Goal: Task Accomplishment & Management: Complete application form

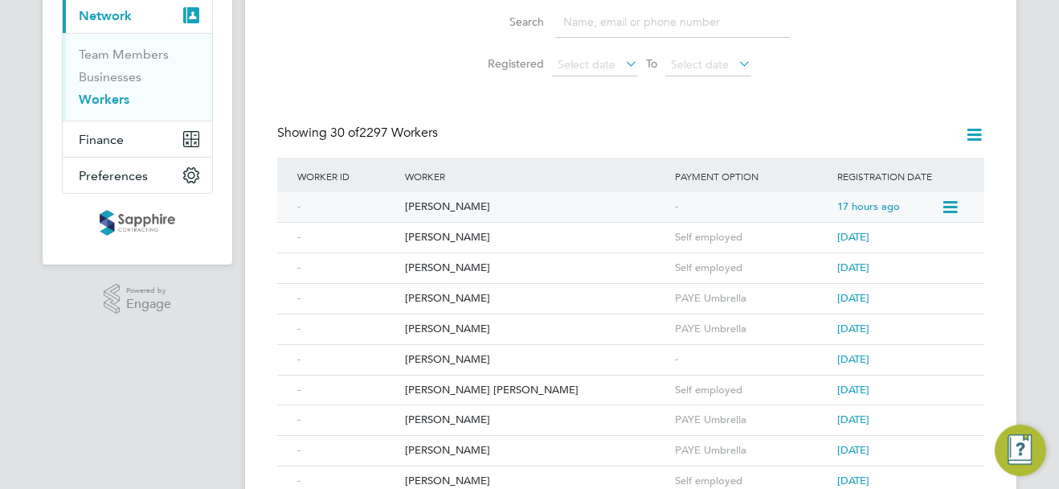
scroll to position [161, 0]
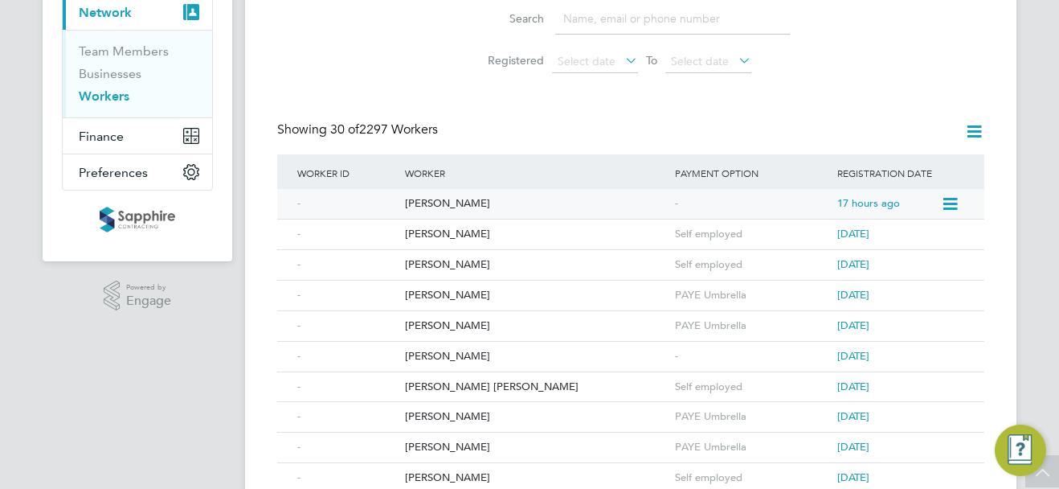
click at [457, 204] on div "Harinder Mann" at bounding box center [536, 204] width 270 height 30
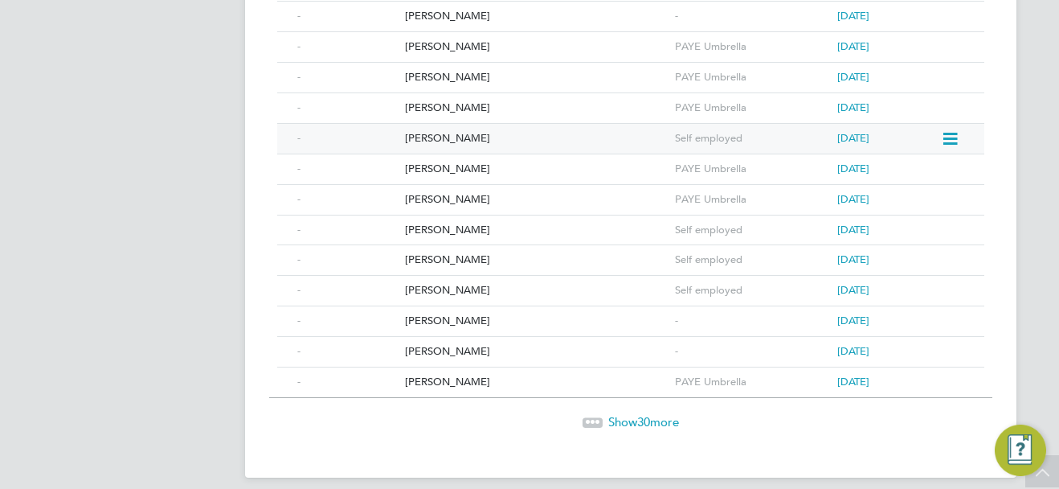
scroll to position [880, 0]
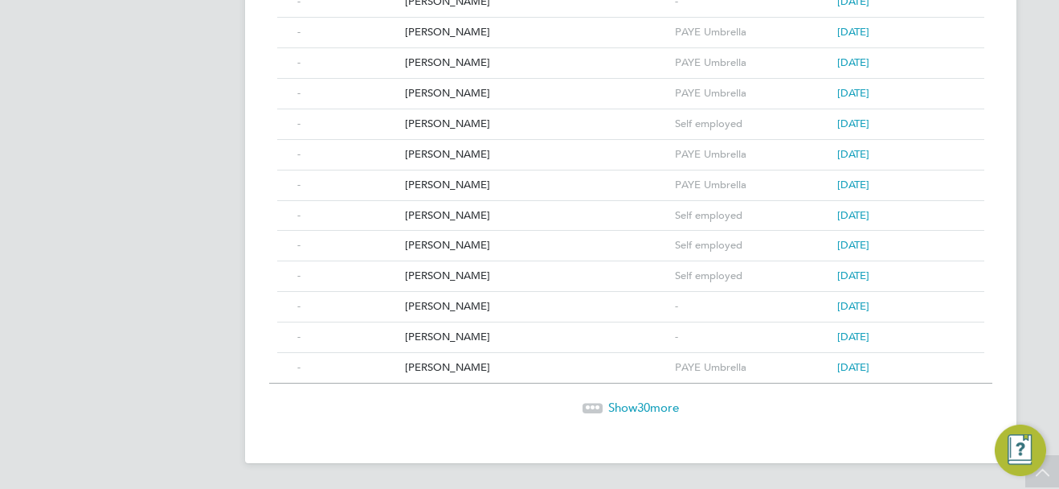
click at [611, 408] on span "Show 30 more" at bounding box center [644, 407] width 71 height 15
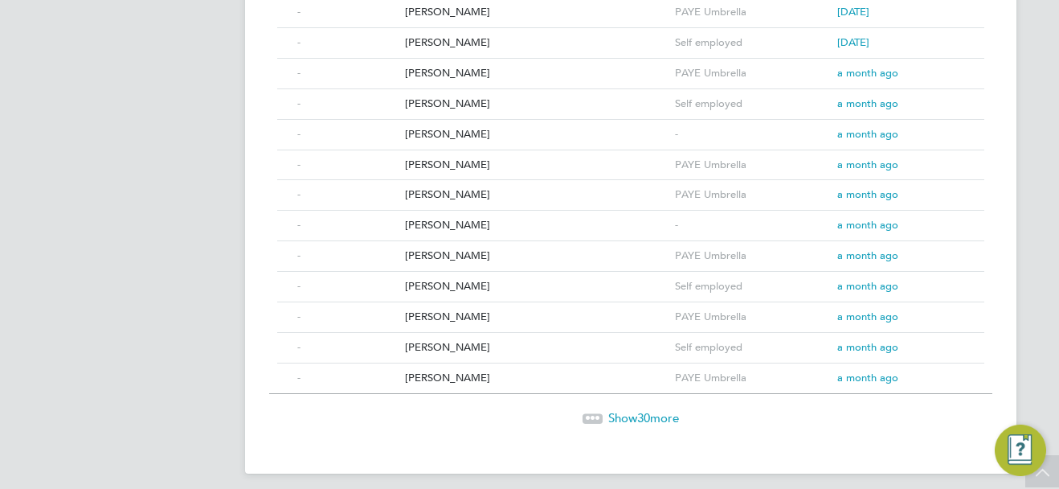
scroll to position [1794, 0]
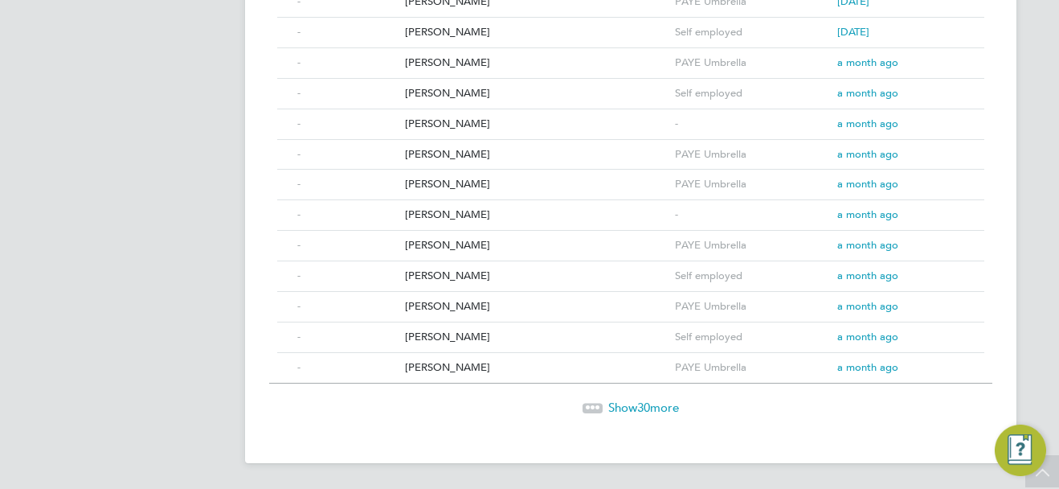
click at [633, 403] on span "Show 30 more" at bounding box center [644, 407] width 71 height 15
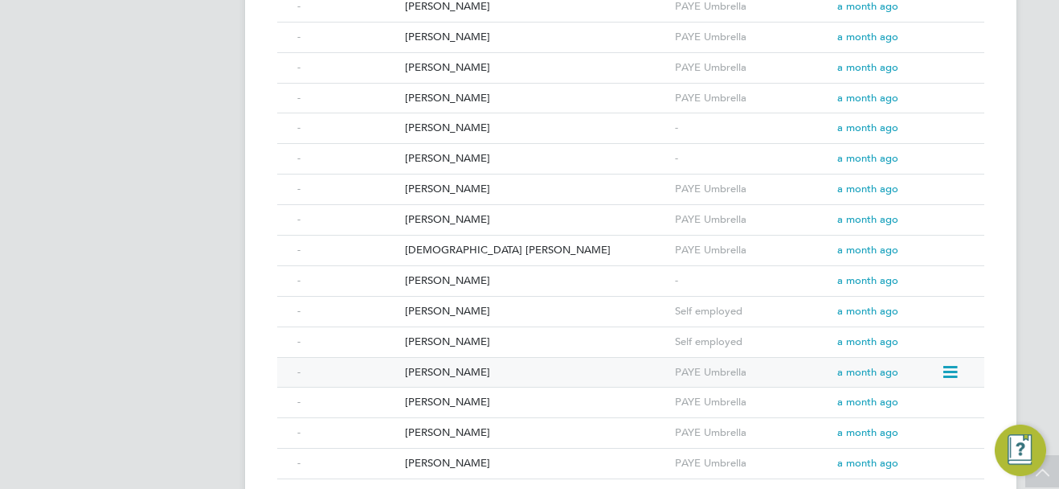
scroll to position [2437, 0]
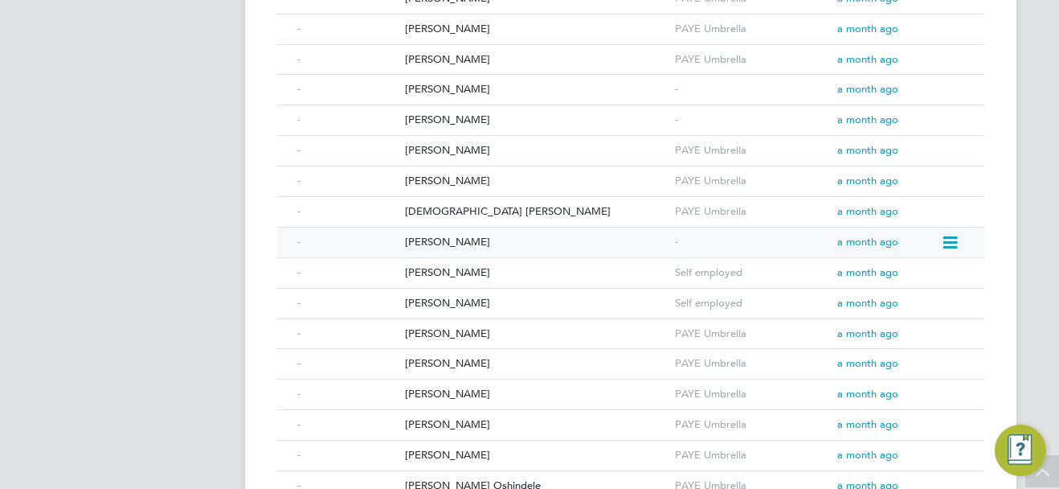
click at [430, 240] on div "Irtiza Orvi" at bounding box center [536, 242] width 270 height 30
click at [451, 123] on div "Andre waugh" at bounding box center [536, 120] width 270 height 30
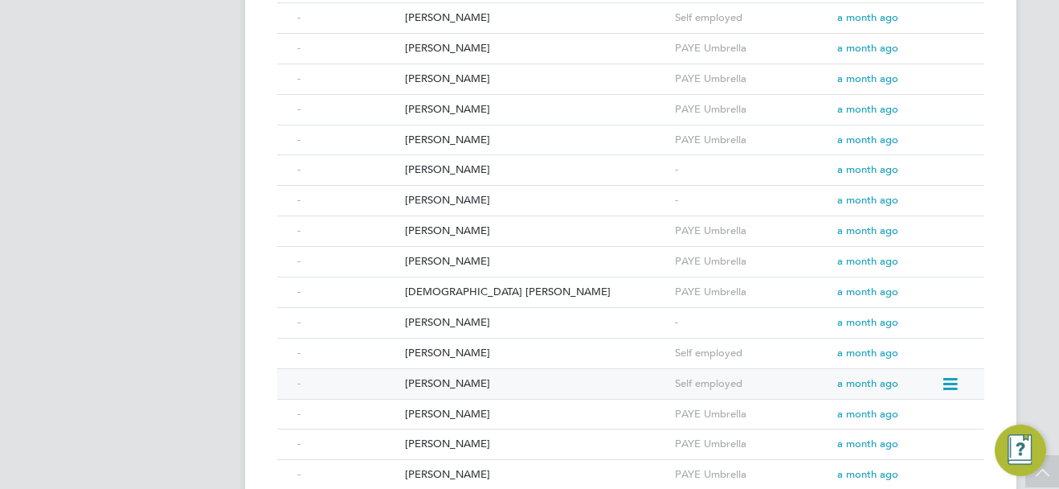
scroll to position [2276, 0]
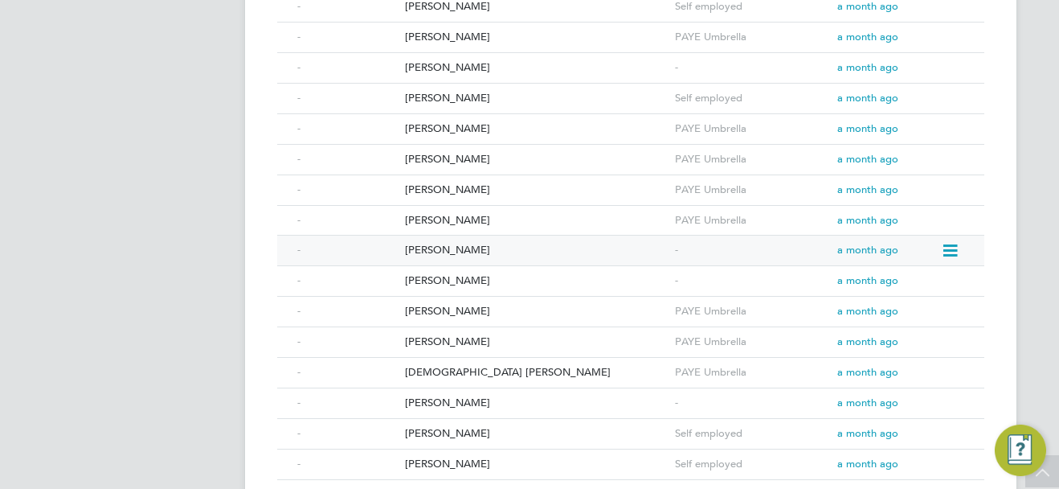
click at [439, 250] on div "Samuel Fynn" at bounding box center [536, 251] width 270 height 30
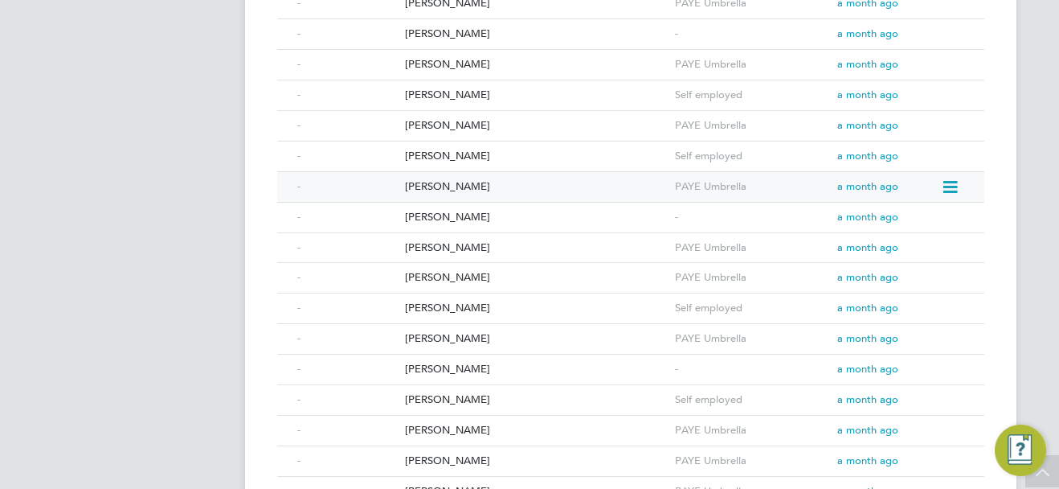
scroll to position [1955, 0]
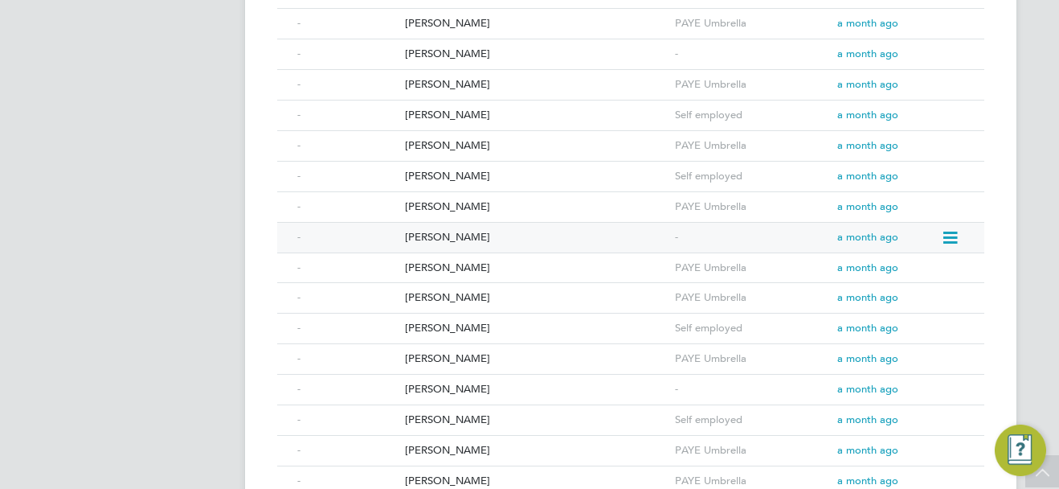
click at [428, 240] on div "Ahmed Tijani Maliki" at bounding box center [536, 238] width 270 height 30
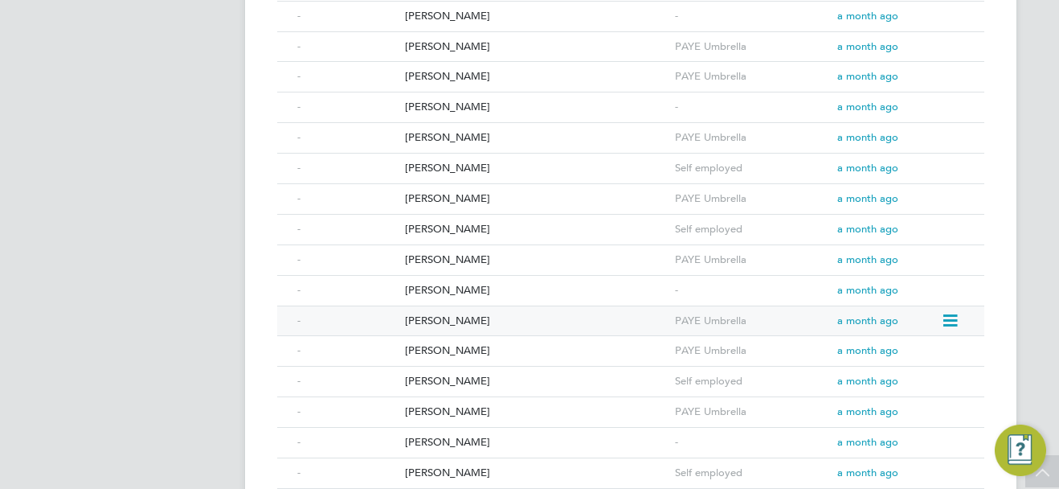
scroll to position [1794, 0]
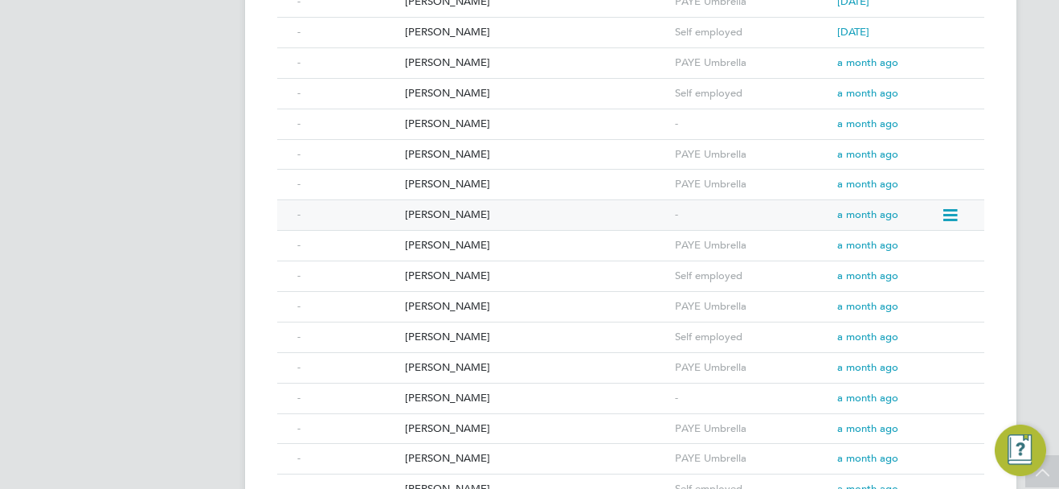
click at [450, 218] on div "Steven Thorpe" at bounding box center [536, 215] width 270 height 30
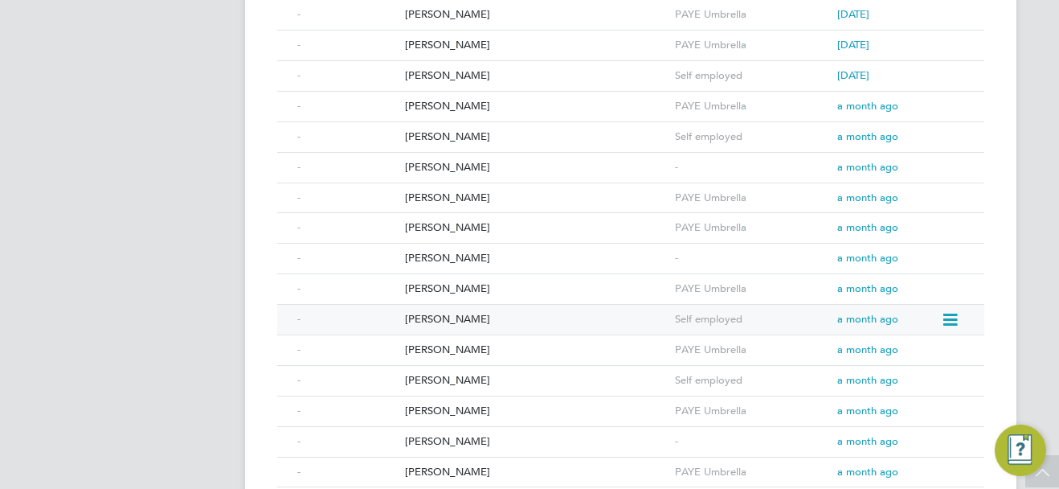
scroll to position [1714, 0]
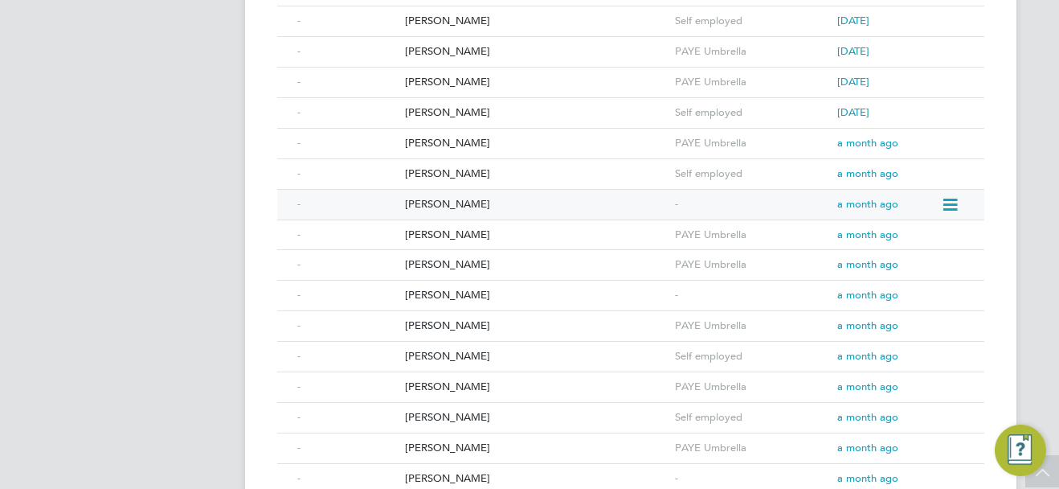
click at [457, 202] on div "Thalib Hussain" at bounding box center [536, 205] width 270 height 30
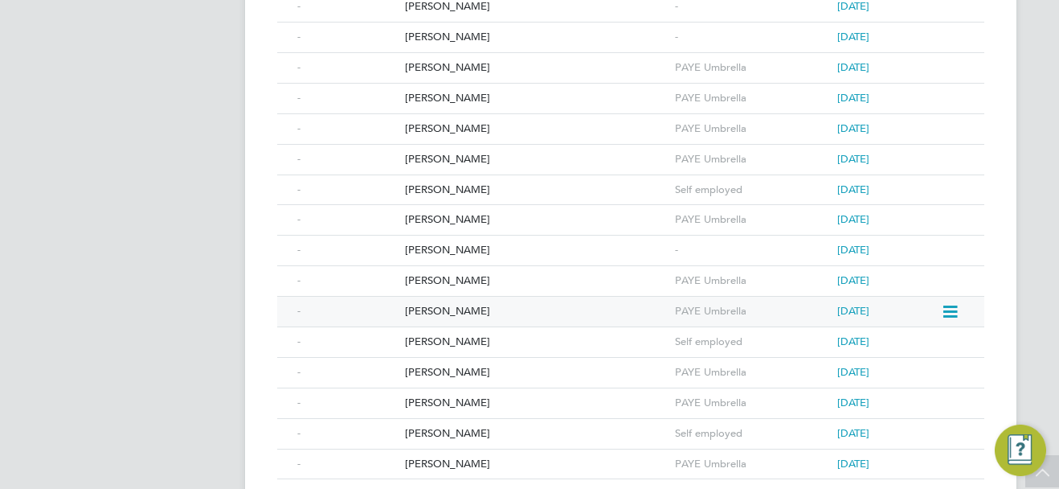
scroll to position [1151, 0]
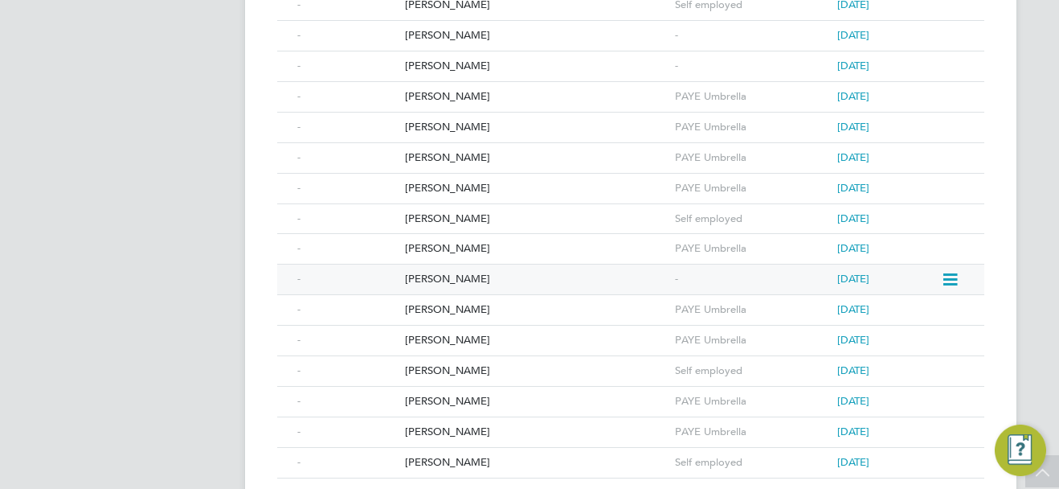
click at [459, 279] on div "Robert Edgar" at bounding box center [536, 279] width 270 height 30
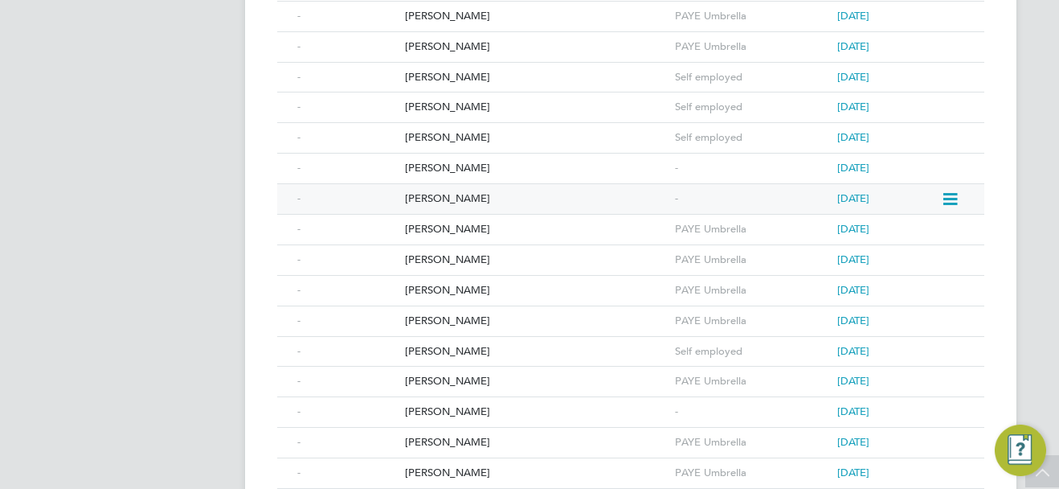
scroll to position [990, 0]
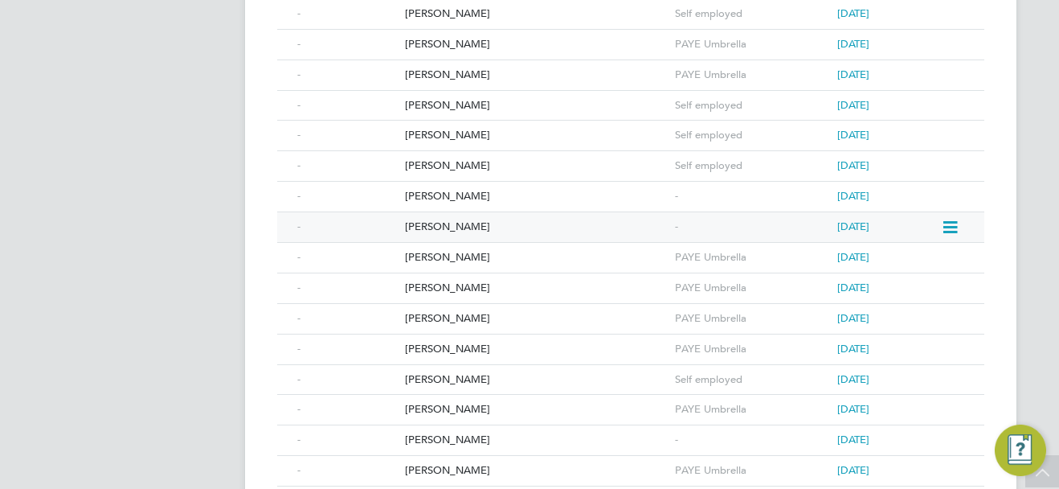
click at [484, 224] on div "Krzysztof Sakowwicz" at bounding box center [536, 227] width 270 height 30
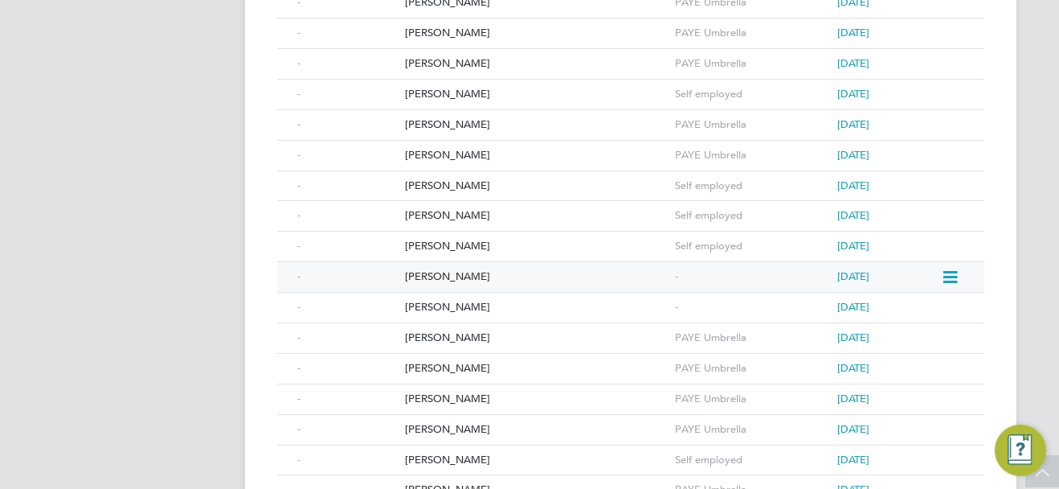
click at [438, 273] on div "D’jean Odell" at bounding box center [536, 277] width 270 height 30
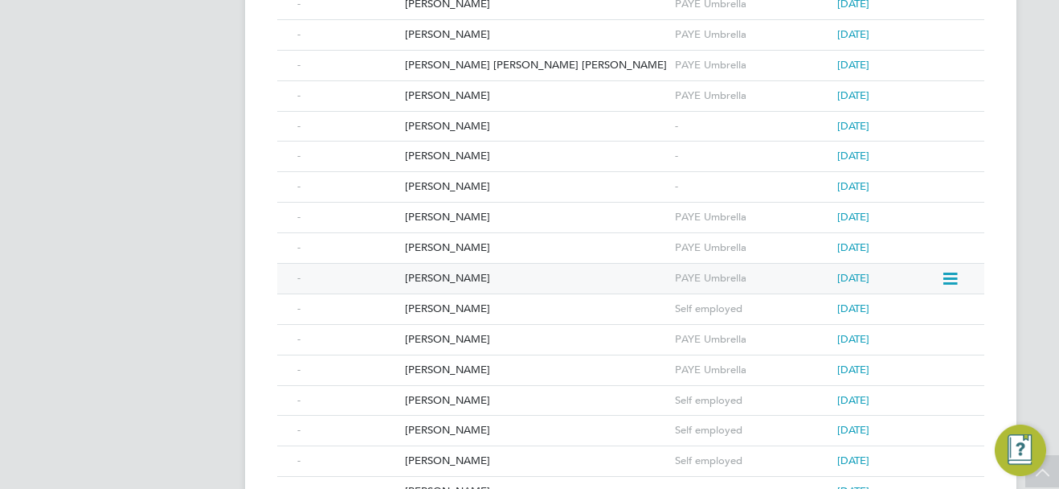
scroll to position [669, 0]
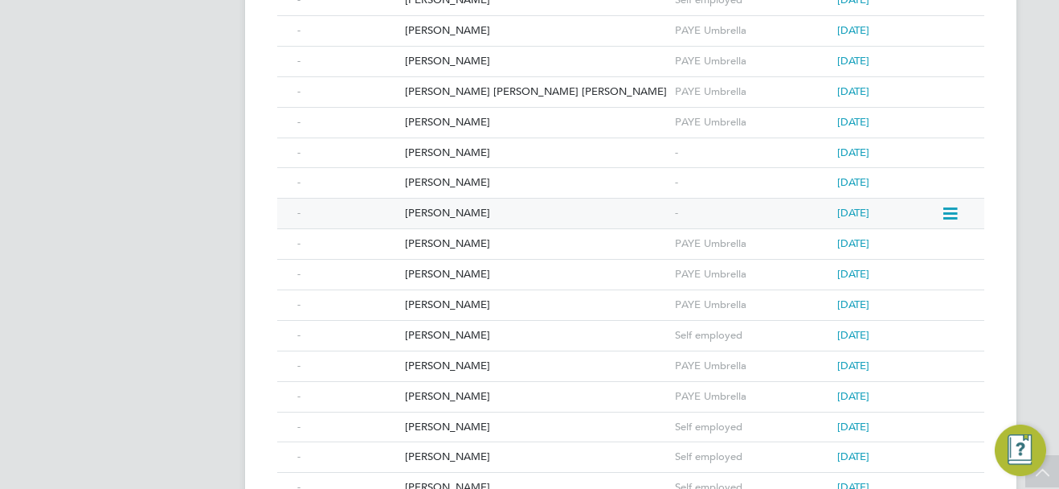
click at [441, 204] on div "Ryan Haddrell" at bounding box center [536, 214] width 270 height 30
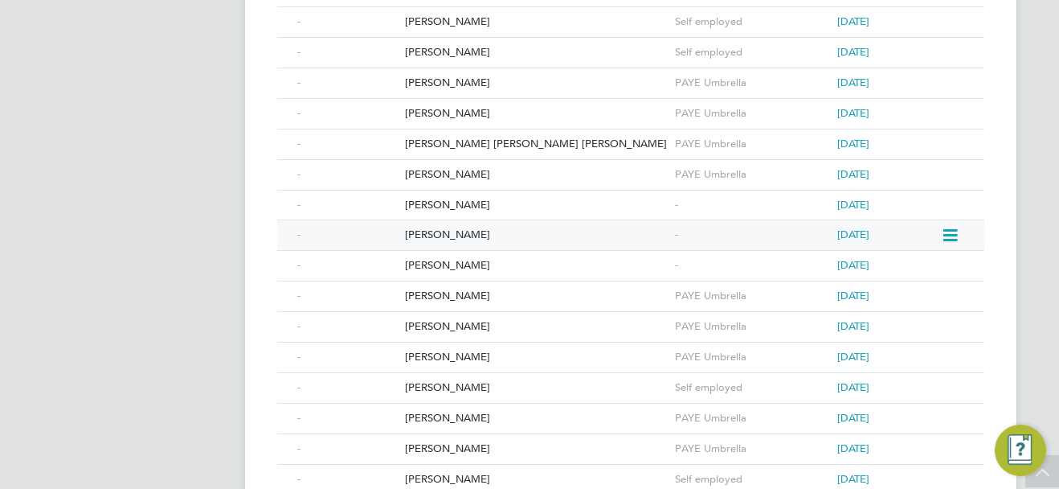
scroll to position [588, 0]
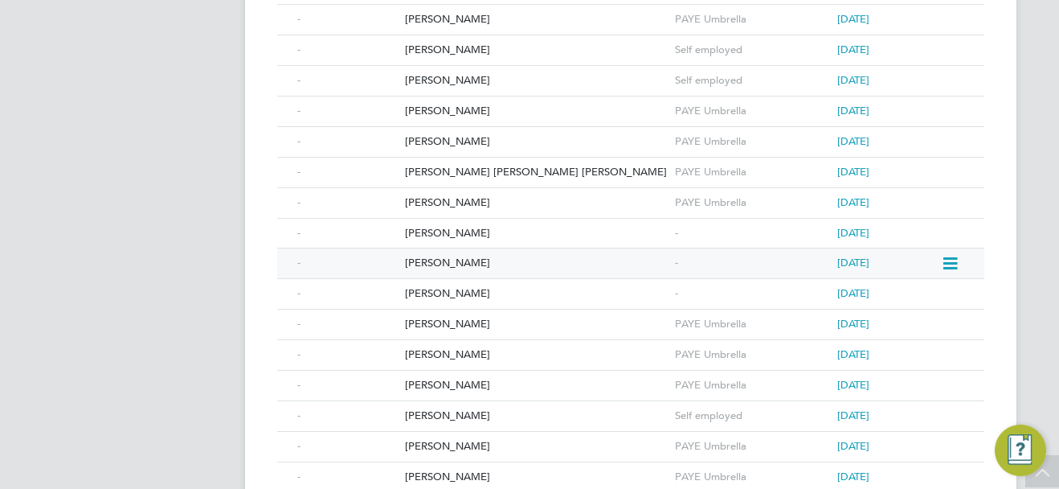
click at [460, 260] on div "Bimarsha Gnawali" at bounding box center [536, 263] width 270 height 30
click at [482, 233] on div "Tak Cheung Wong" at bounding box center [536, 234] width 270 height 30
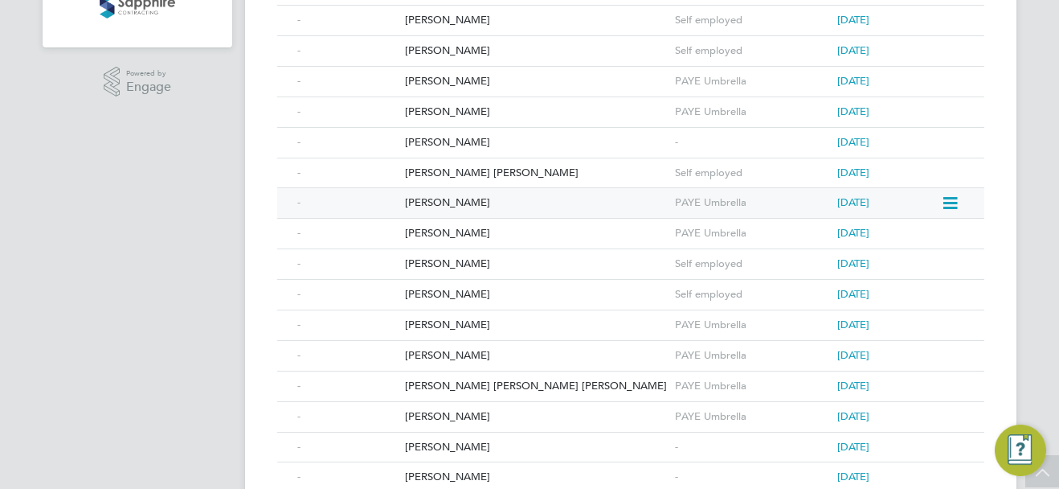
scroll to position [347, 0]
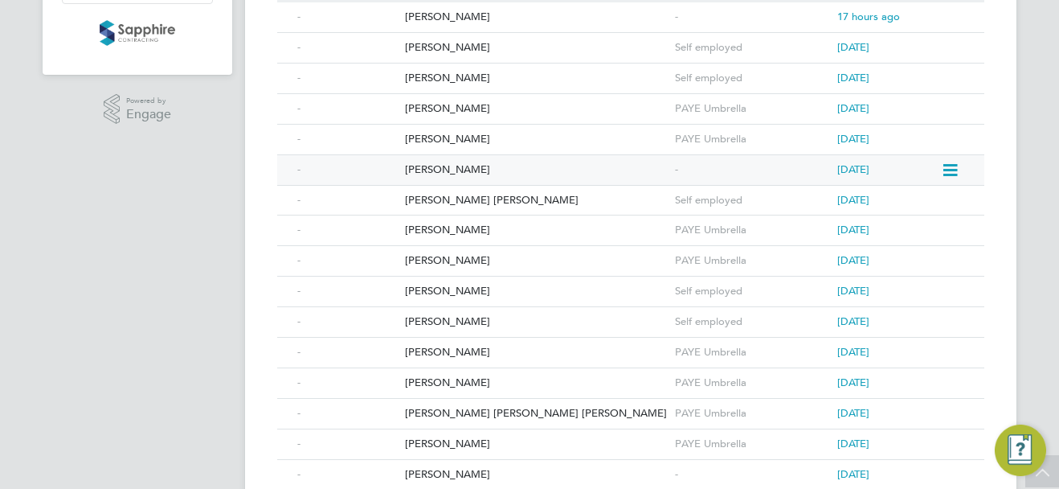
click at [456, 173] on div "[PERSON_NAME]" at bounding box center [536, 170] width 270 height 30
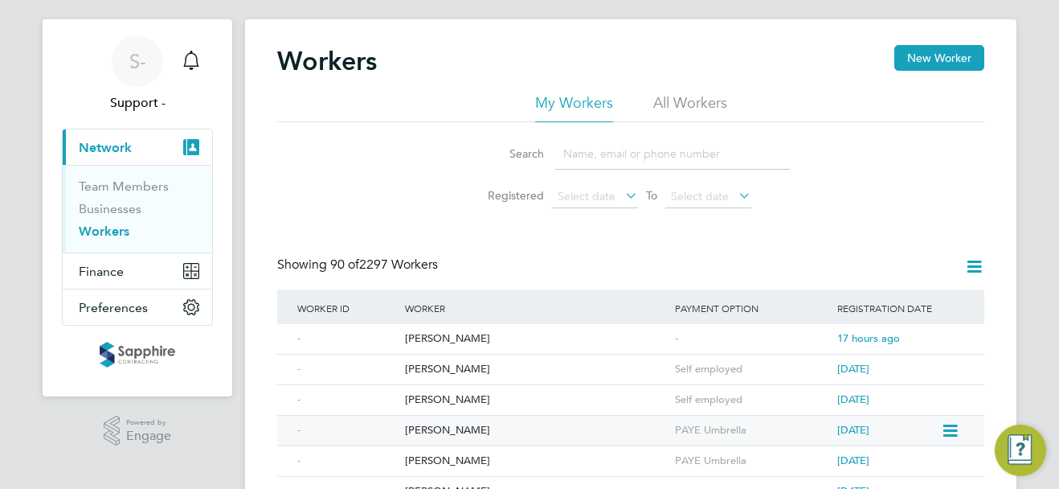
scroll to position [0, 0]
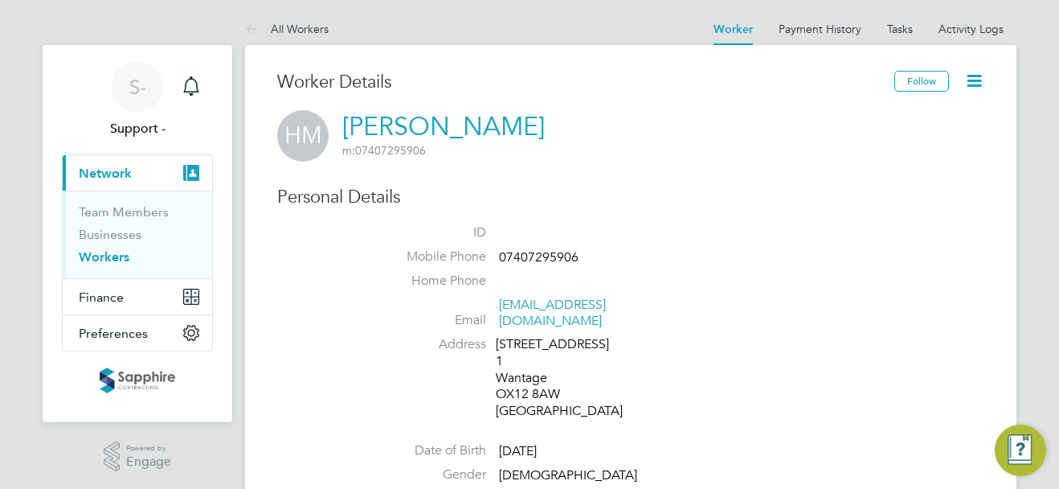
click at [539, 252] on span "07407295906" at bounding box center [539, 257] width 80 height 16
copy span "07407295906"
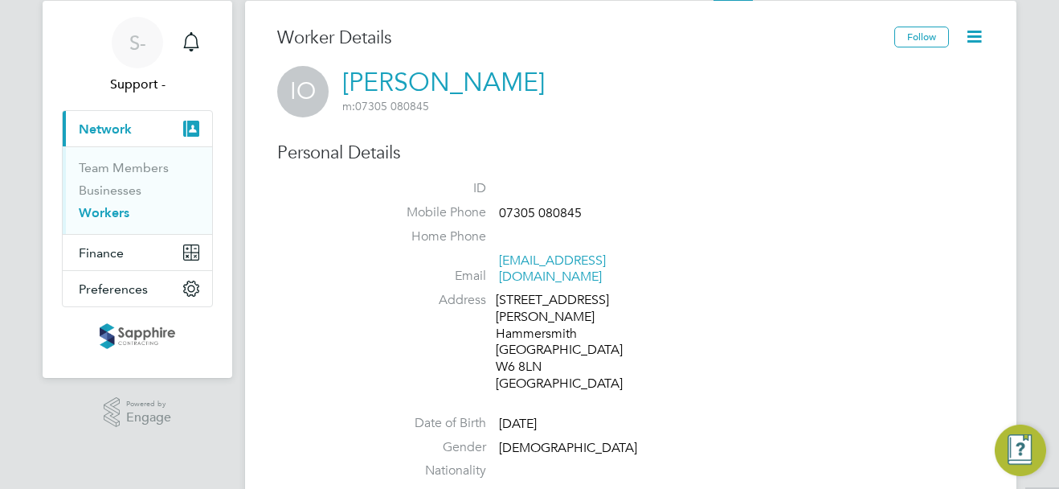
scroll to position [80, 0]
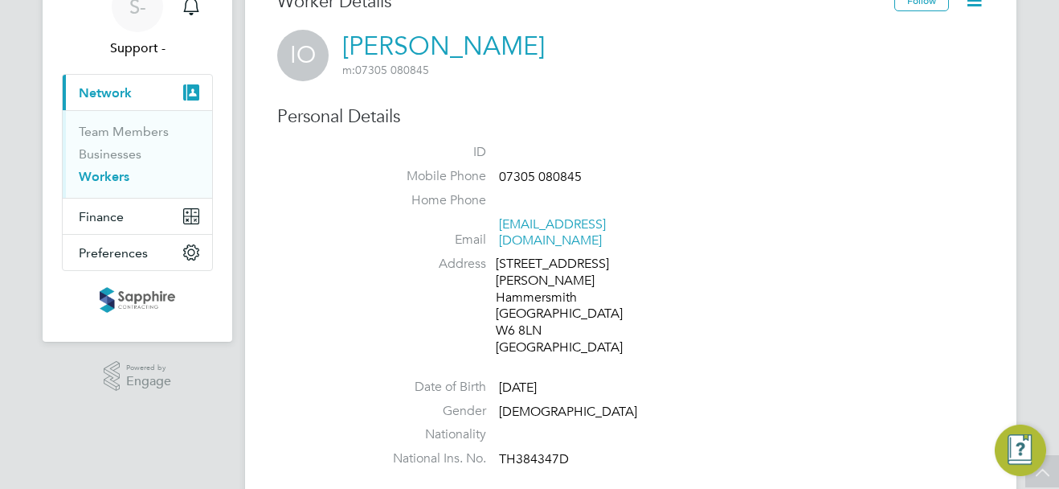
drag, startPoint x: 537, startPoint y: 424, endPoint x: 520, endPoint y: 427, distance: 17.2
click at [537, 451] on span "TH384347D" at bounding box center [534, 459] width 70 height 16
copy span "TH384347D"
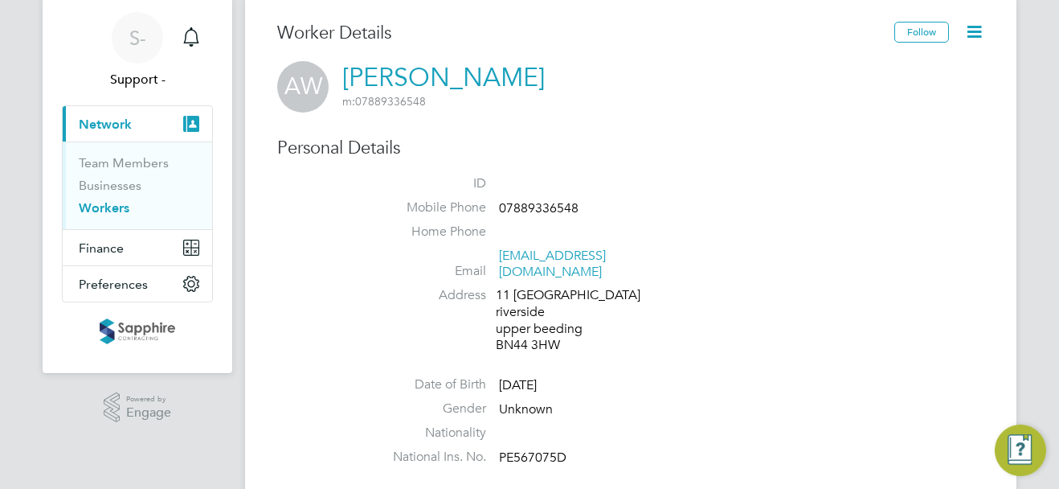
scroll to position [161, 0]
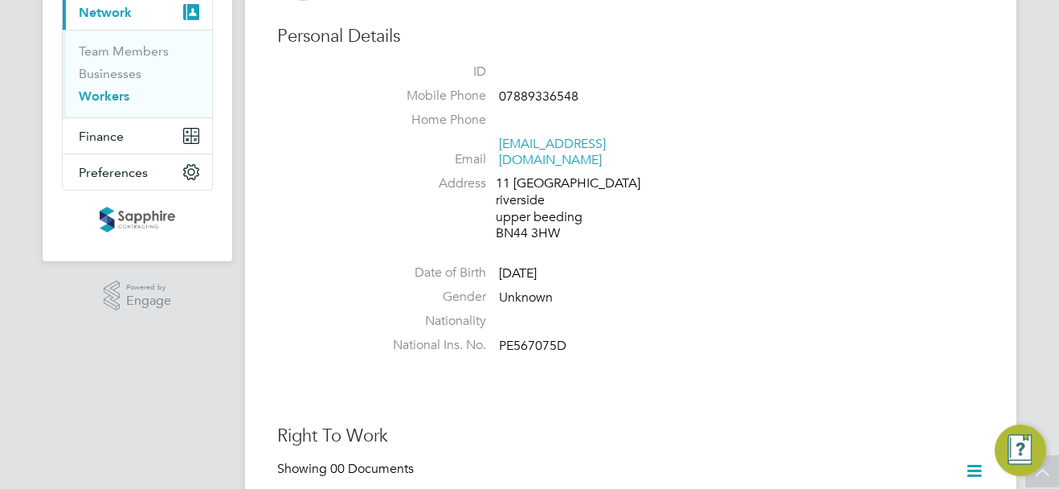
click at [535, 338] on span "PE567075D" at bounding box center [533, 346] width 68 height 16
copy span "PE567075D"
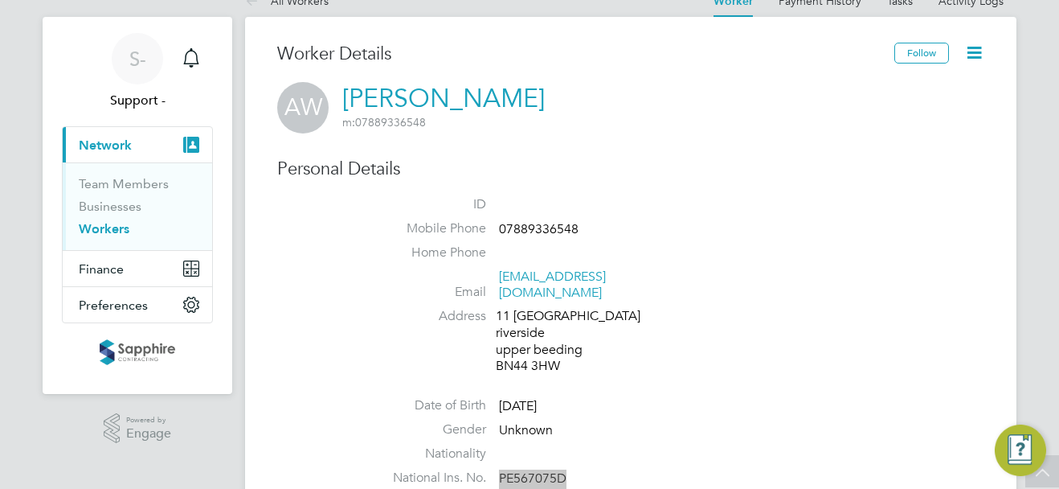
scroll to position [0, 0]
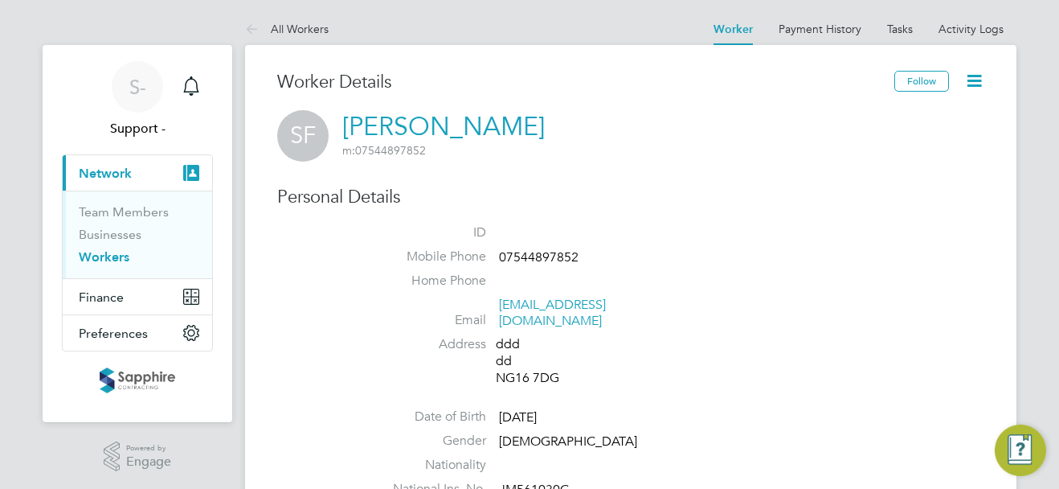
click at [547, 482] on span "JM561030C" at bounding box center [534, 490] width 70 height 16
copy span "JM561030C"
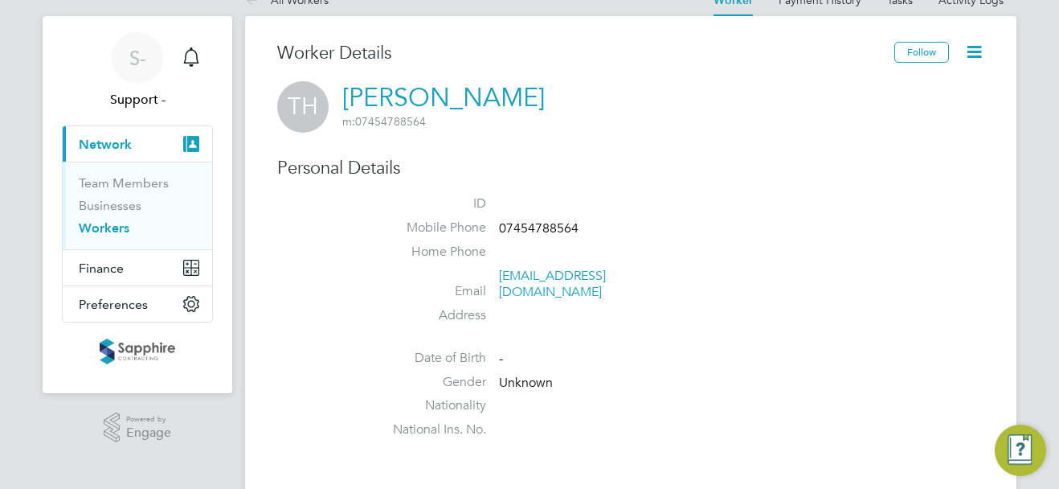
scroll to position [80, 0]
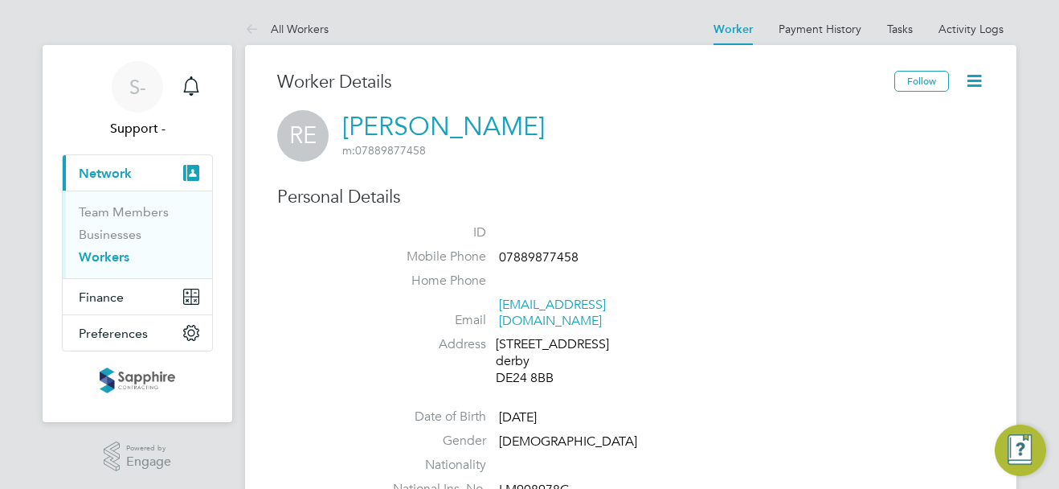
click at [535, 482] on span "LM908978C" at bounding box center [534, 490] width 70 height 16
copy span "LM908978C"
click at [563, 250] on span "07889877458" at bounding box center [539, 257] width 80 height 16
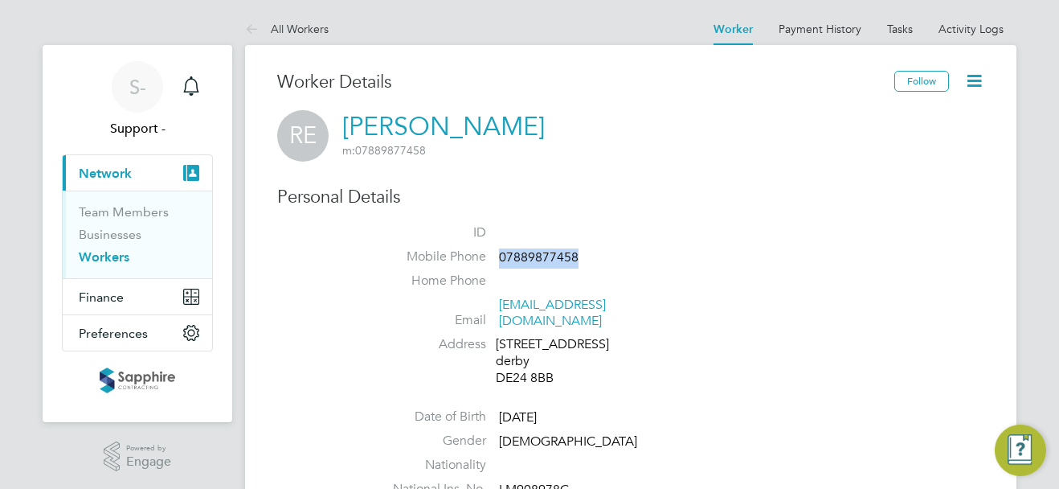
copy span "07889877458"
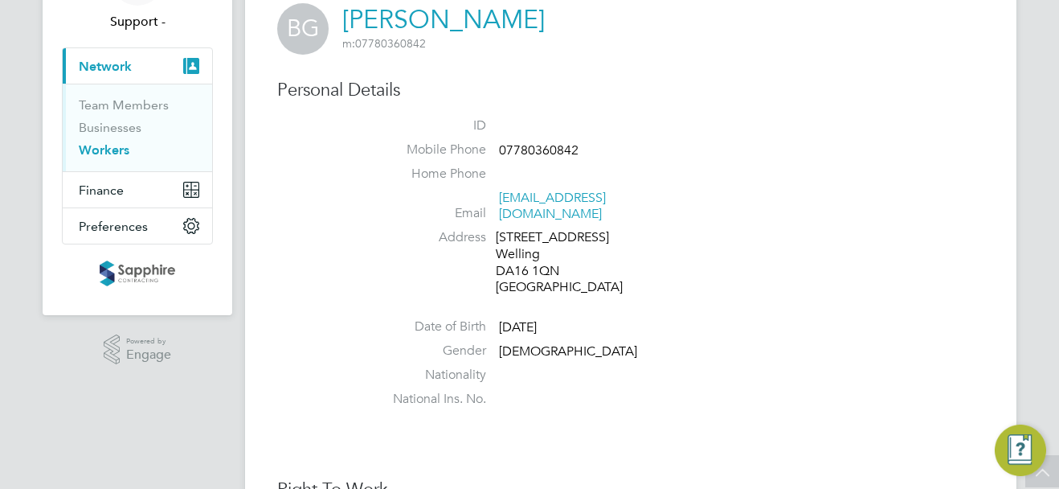
scroll to position [80, 0]
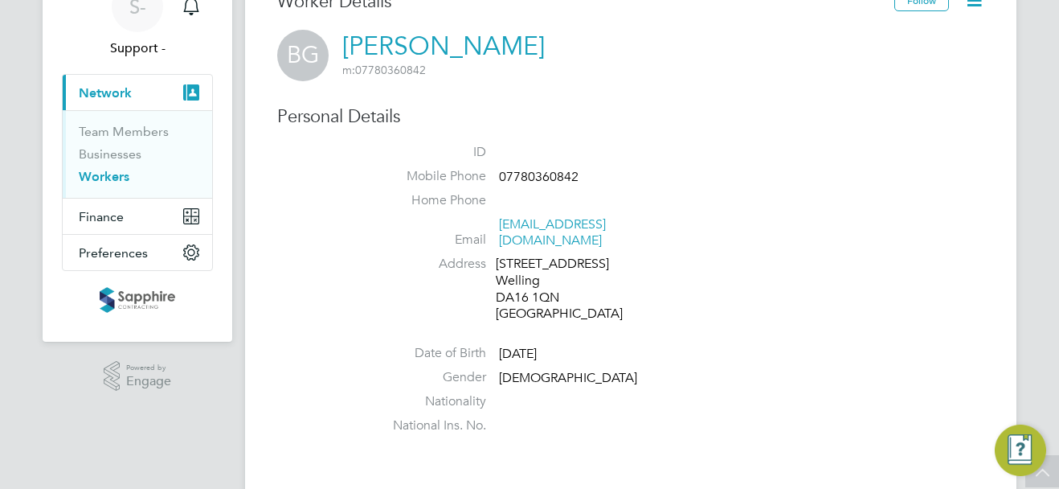
click at [536, 166] on li "ID" at bounding box center [679, 156] width 611 height 24
click at [536, 172] on span "07780360842" at bounding box center [539, 177] width 80 height 16
copy span "07780360842"
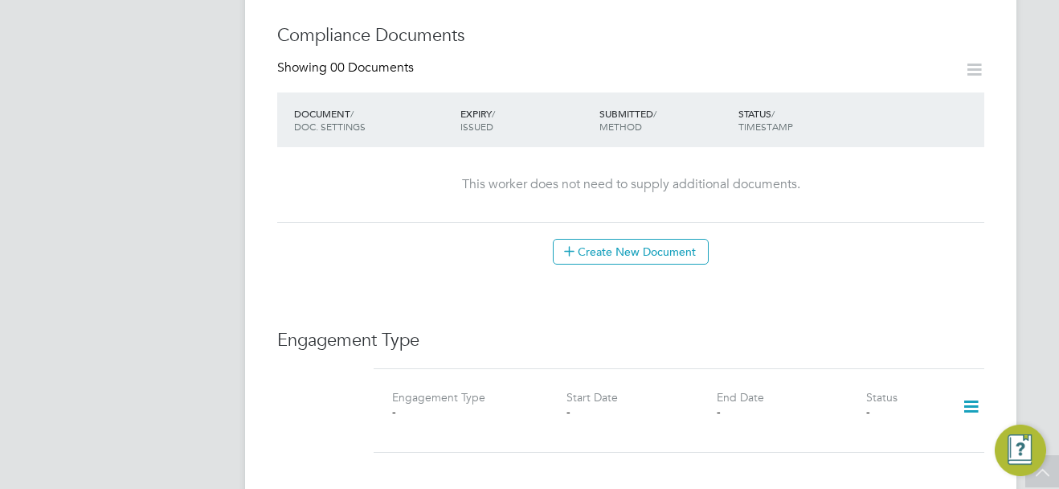
scroll to position [1045, 0]
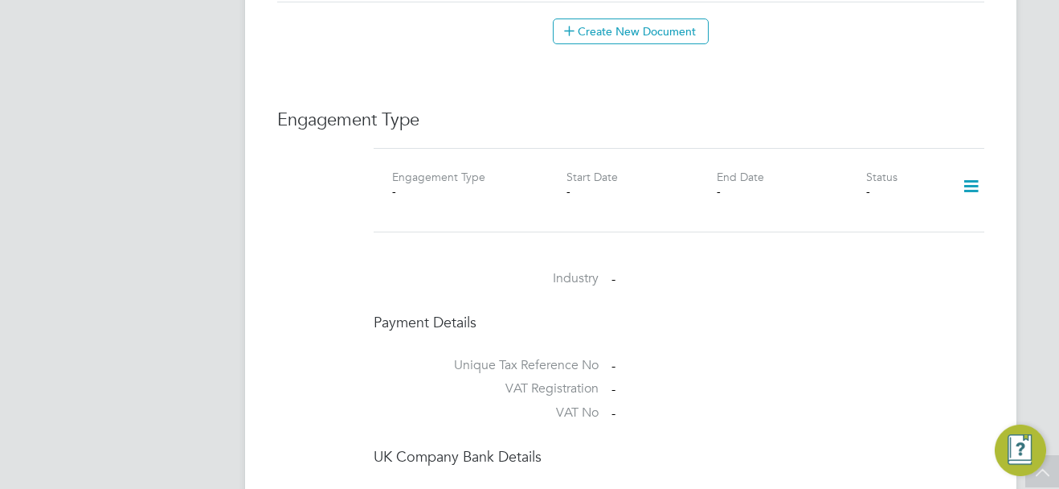
click at [971, 171] on icon at bounding box center [971, 186] width 28 height 37
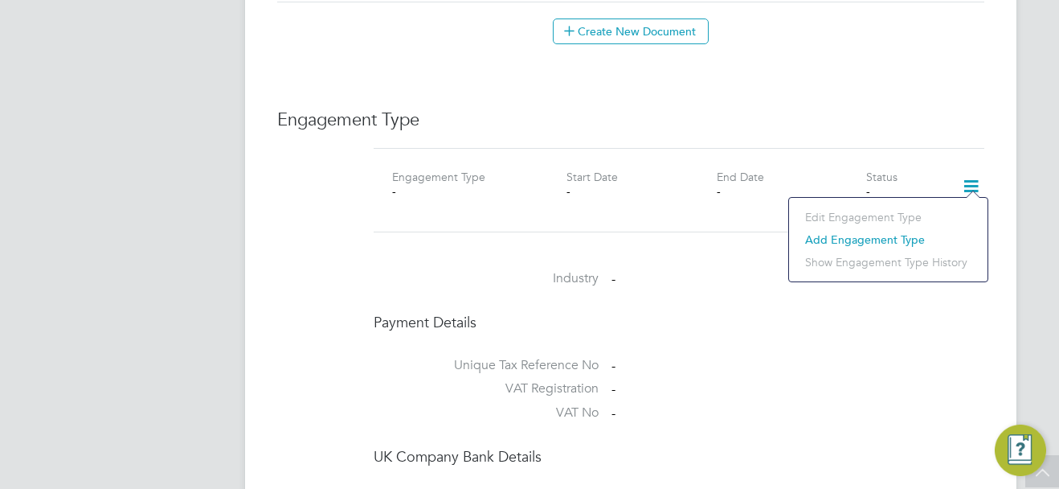
click at [846, 238] on li "Add Engagement Type" at bounding box center [888, 239] width 182 height 23
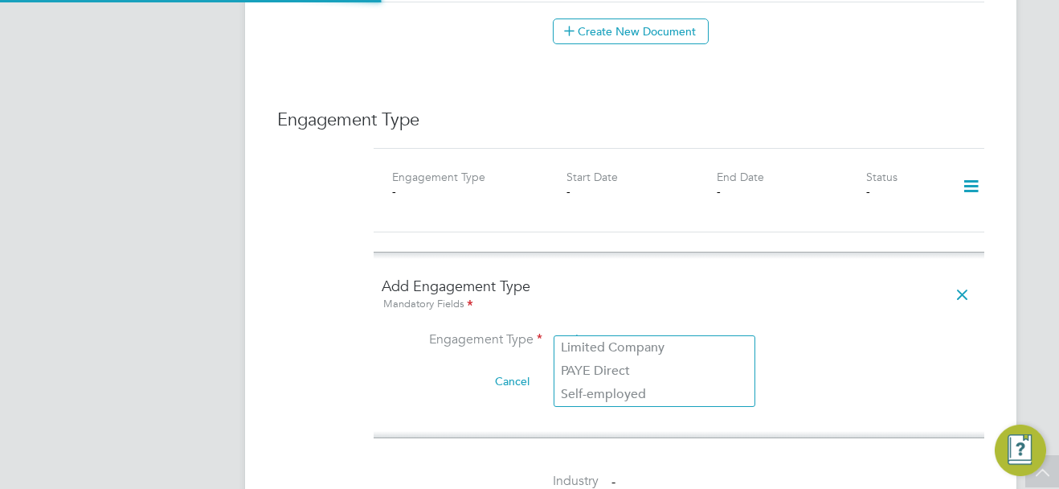
click at [604, 332] on input at bounding box center [654, 341] width 199 height 23
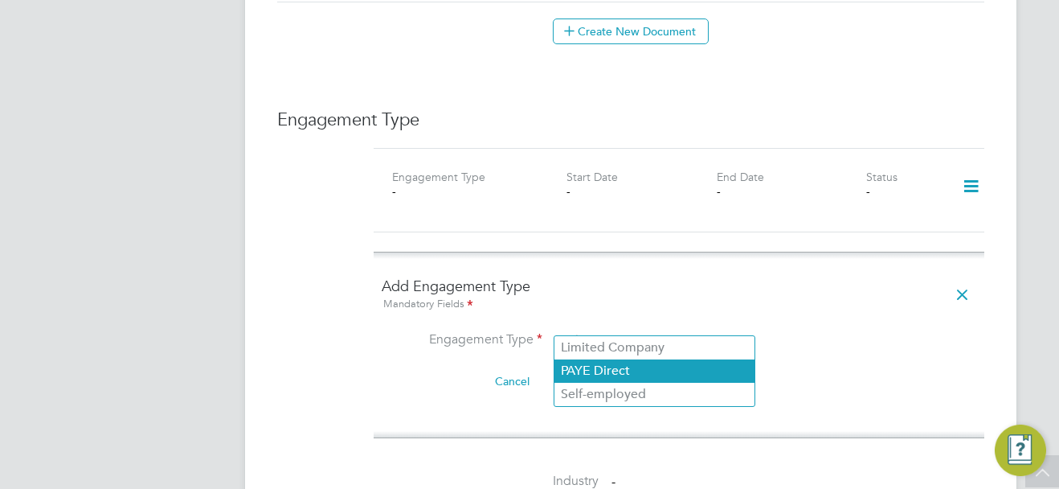
click at [610, 367] on li "PAYE Direct" at bounding box center [655, 370] width 200 height 23
type input "PAYE Direct"
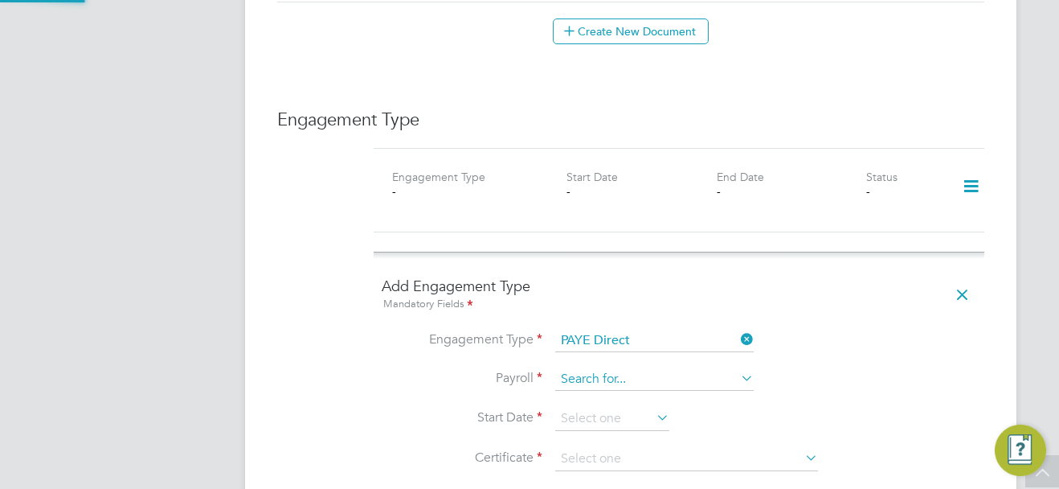
click at [601, 368] on input at bounding box center [654, 379] width 199 height 23
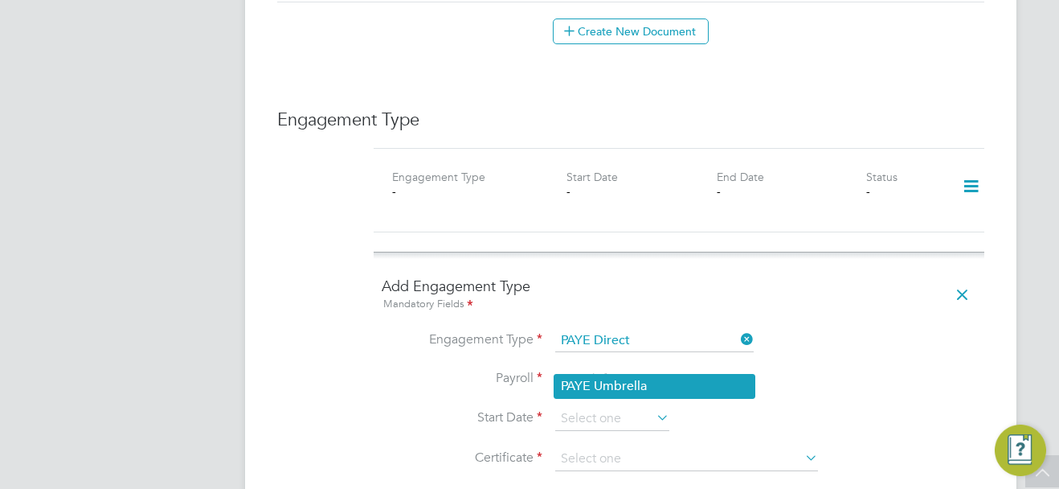
click at [622, 387] on li "PAYE Umbrella" at bounding box center [655, 386] width 200 height 23
type input "PAYE Umbrella"
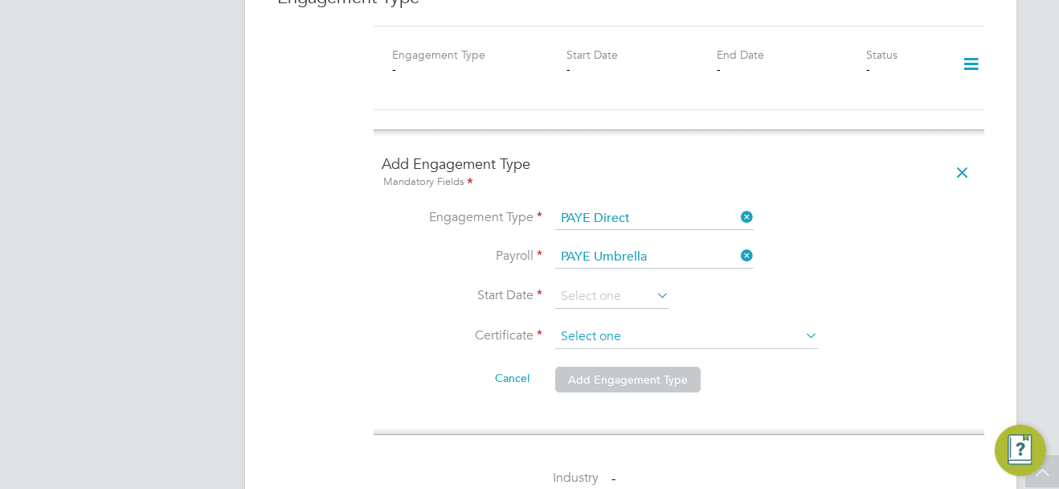
scroll to position [1206, 0]
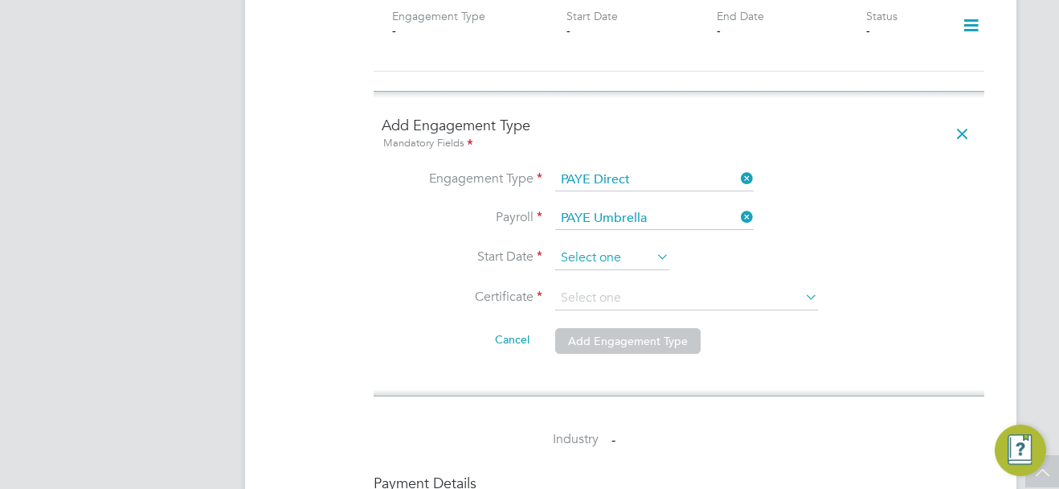
click at [612, 246] on input at bounding box center [612, 258] width 114 height 24
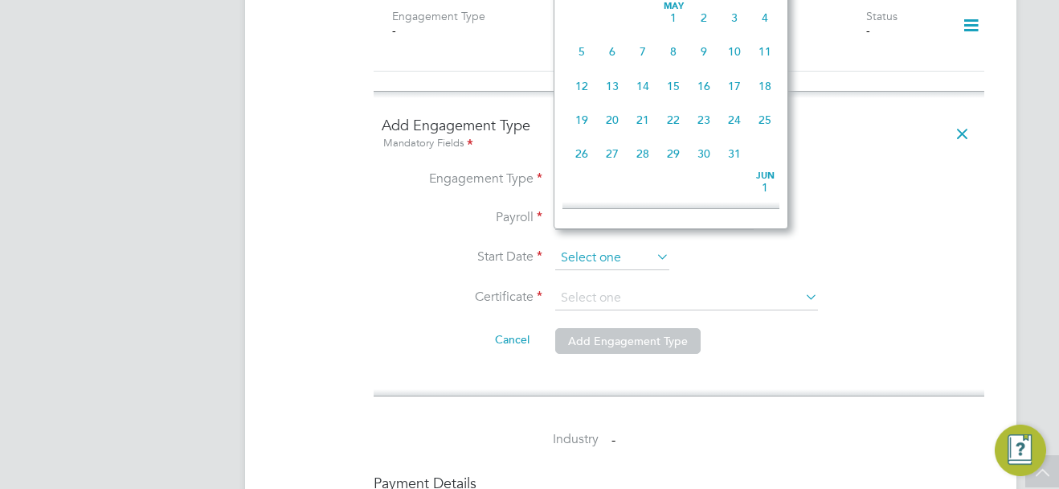
scroll to position [556, 0]
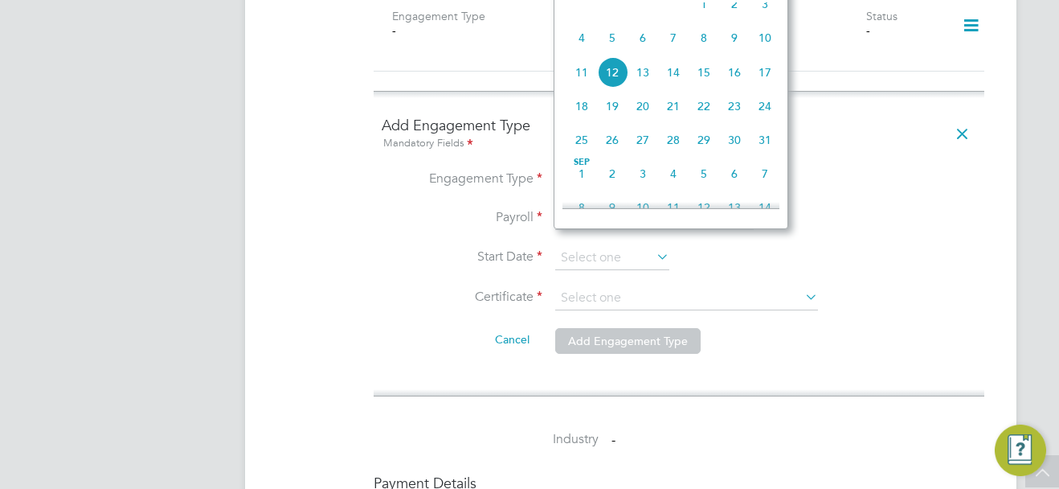
click at [609, 50] on span "5" at bounding box center [612, 38] width 31 height 31
type input "05 Aug 2025"
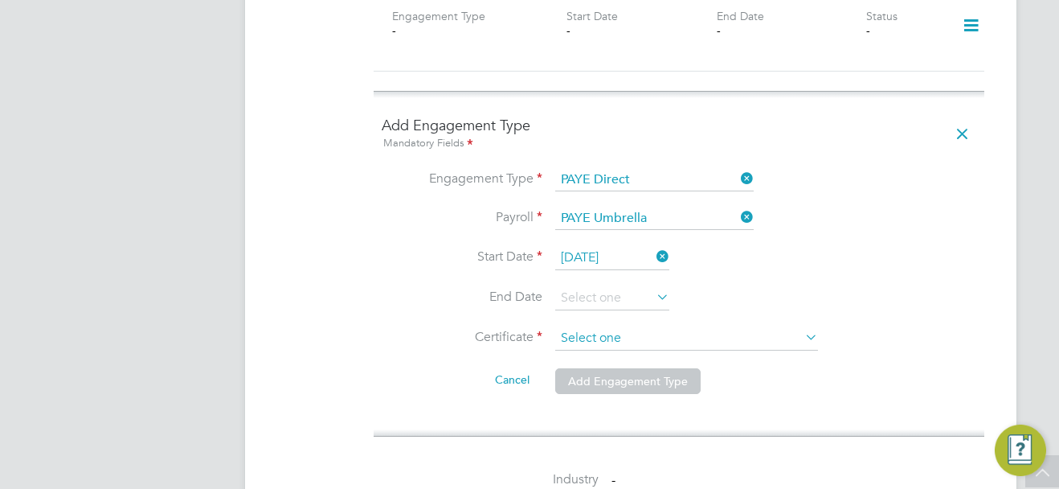
click at [617, 335] on li "Certificate" at bounding box center [679, 346] width 595 height 40
click at [613, 331] on input at bounding box center [686, 338] width 263 height 24
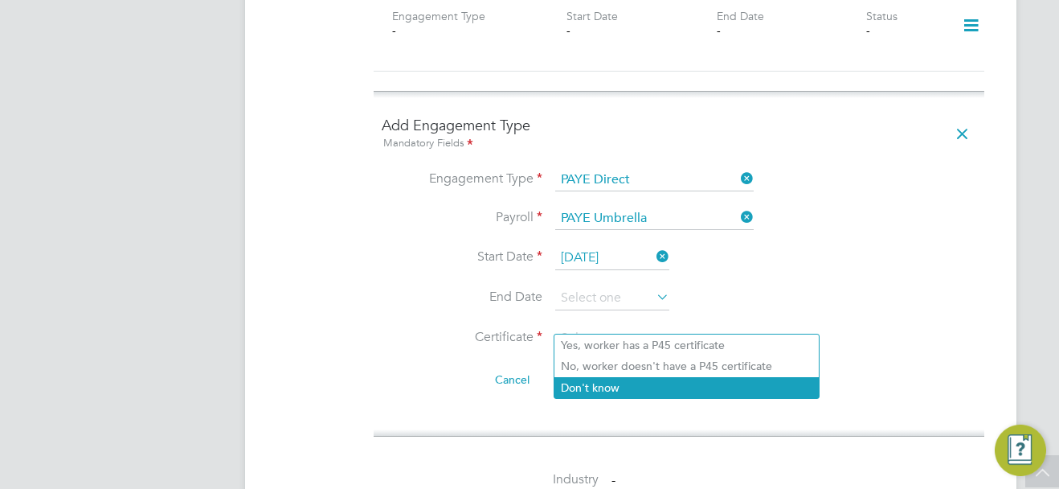
click at [617, 387] on li "Don't know" at bounding box center [687, 387] width 264 height 21
type input "Don't know"
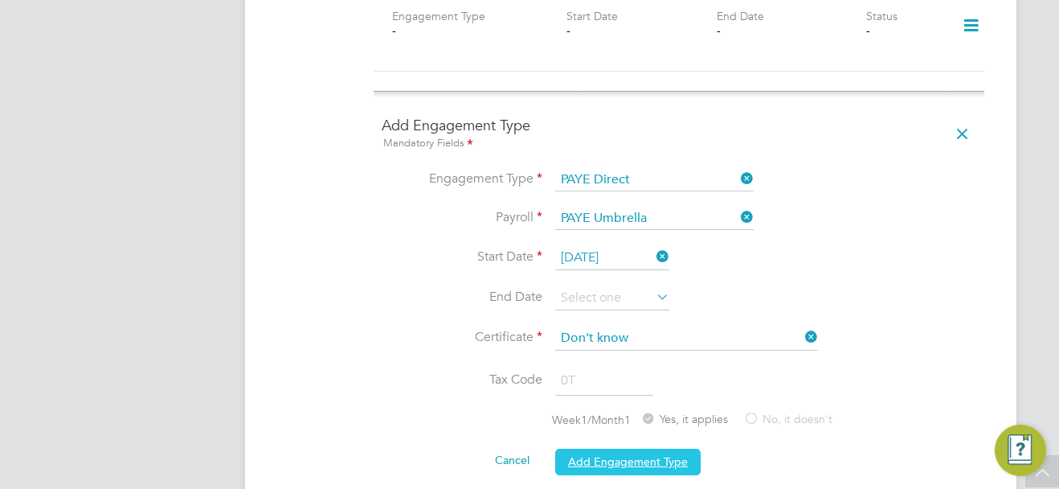
click at [639, 449] on button "Add Engagement Type" at bounding box center [627, 462] width 145 height 26
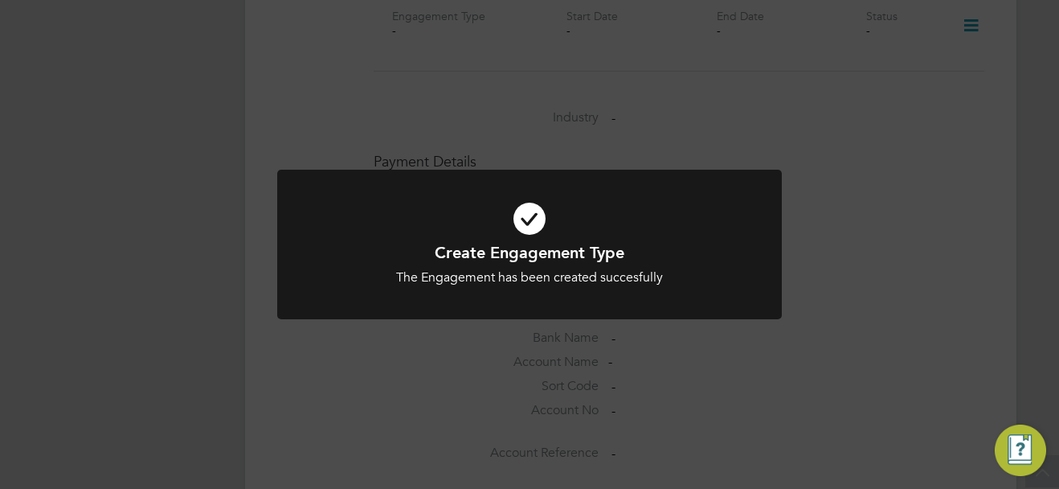
click at [879, 320] on div "Create Engagement Type The Engagement has been created succesfully Cancel Okay" at bounding box center [529, 244] width 1059 height 489
click at [887, 296] on div "Error while Loading References Something went wrong whilst retrieving the refer…" at bounding box center [529, 244] width 1059 height 489
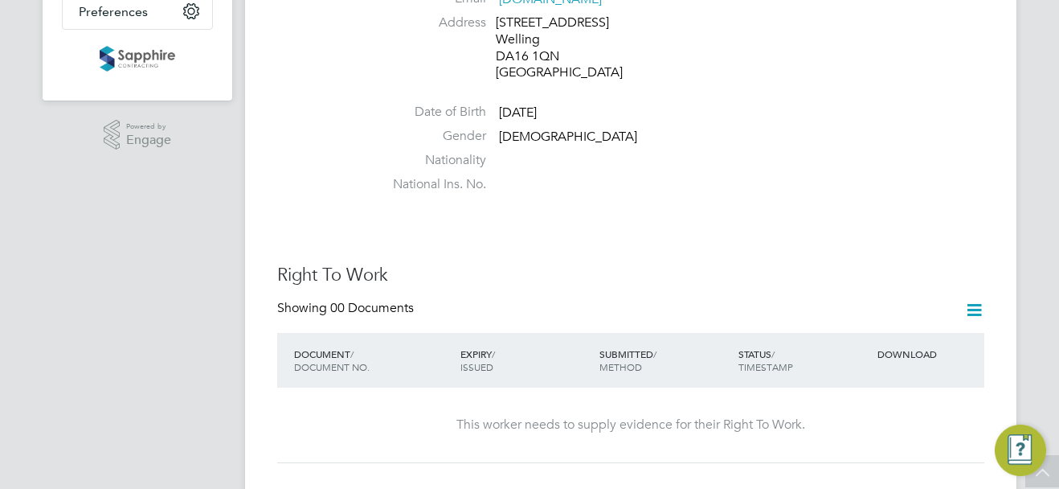
scroll to position [0, 0]
